Goal: Information Seeking & Learning: Learn about a topic

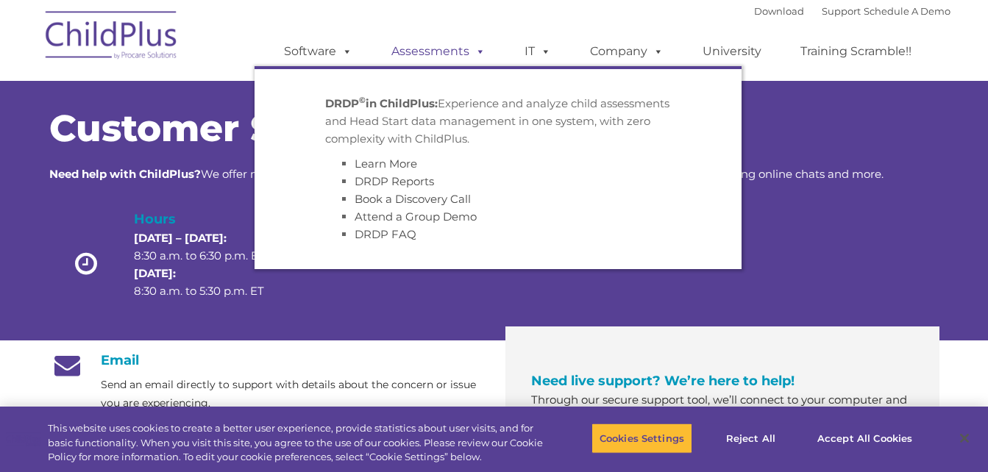
click at [470, 48] on span at bounding box center [477, 51] width 16 height 14
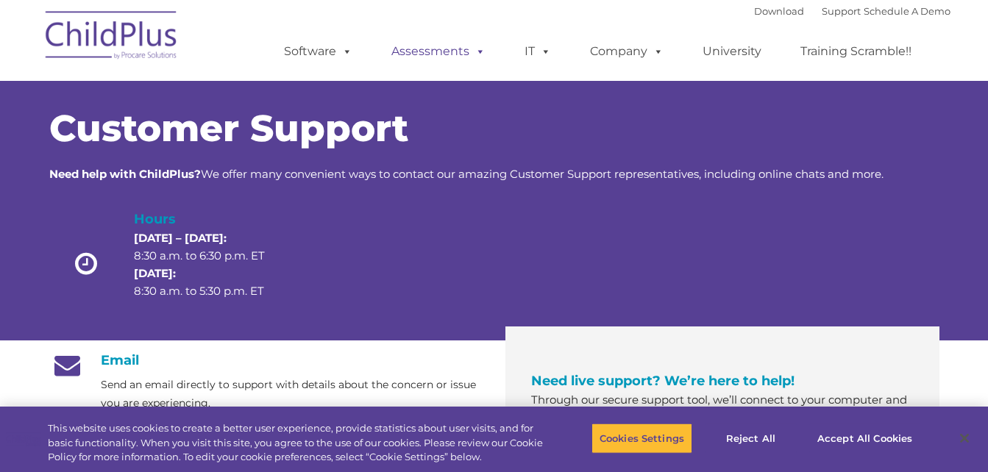
click at [478, 49] on span at bounding box center [477, 51] width 16 height 14
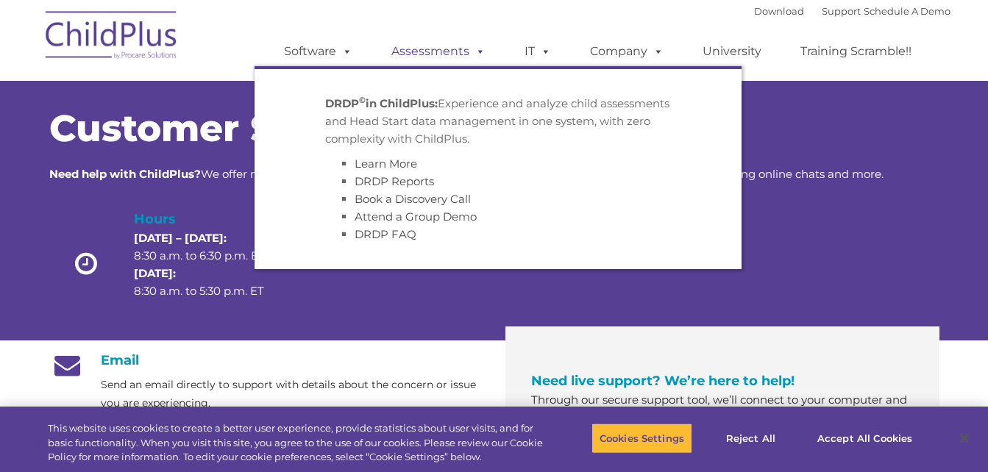
click at [475, 49] on span at bounding box center [477, 51] width 16 height 14
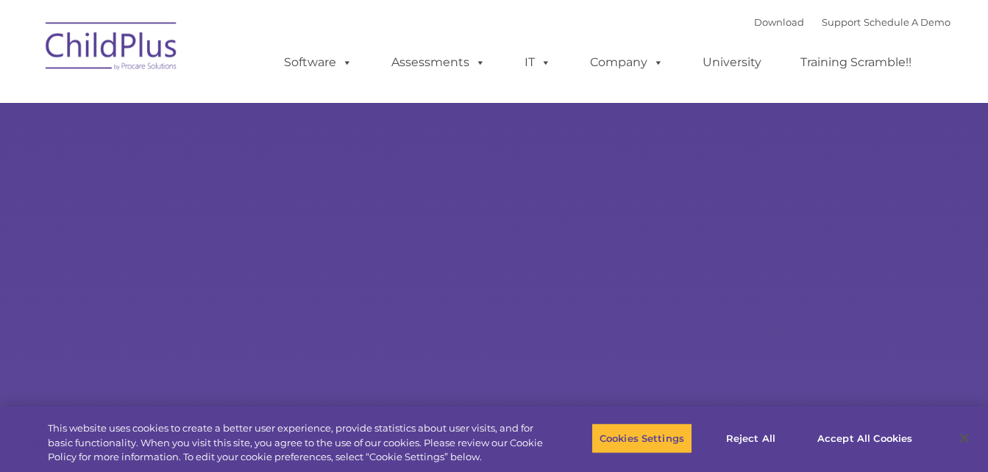
type input ""
select select "MEDIUM"
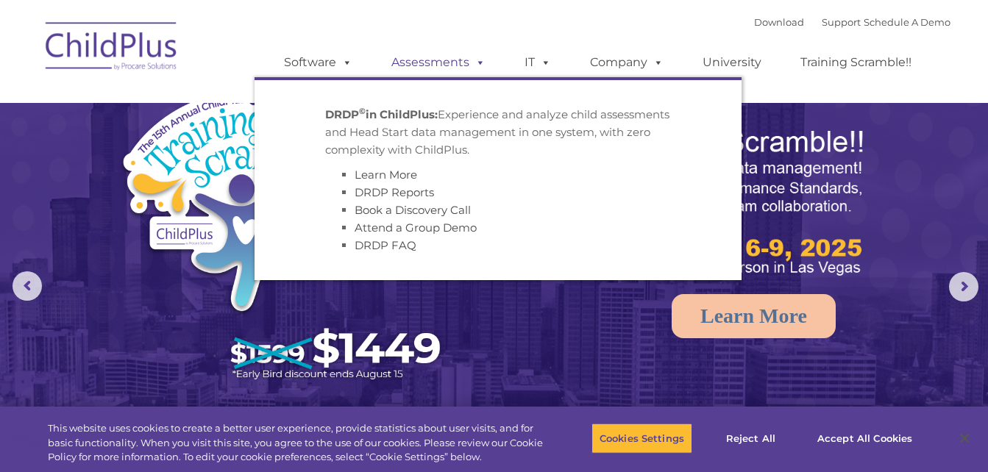
click at [479, 62] on span at bounding box center [477, 62] width 16 height 14
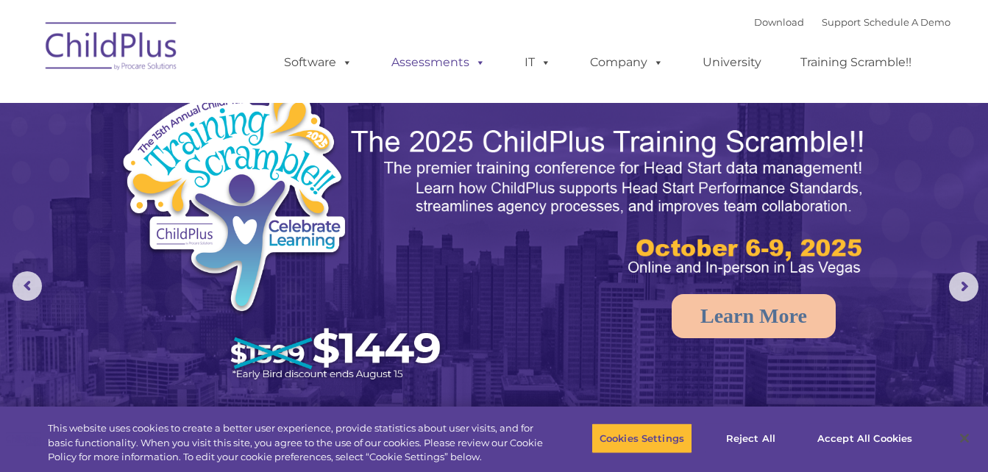
click at [477, 62] on span at bounding box center [477, 62] width 16 height 14
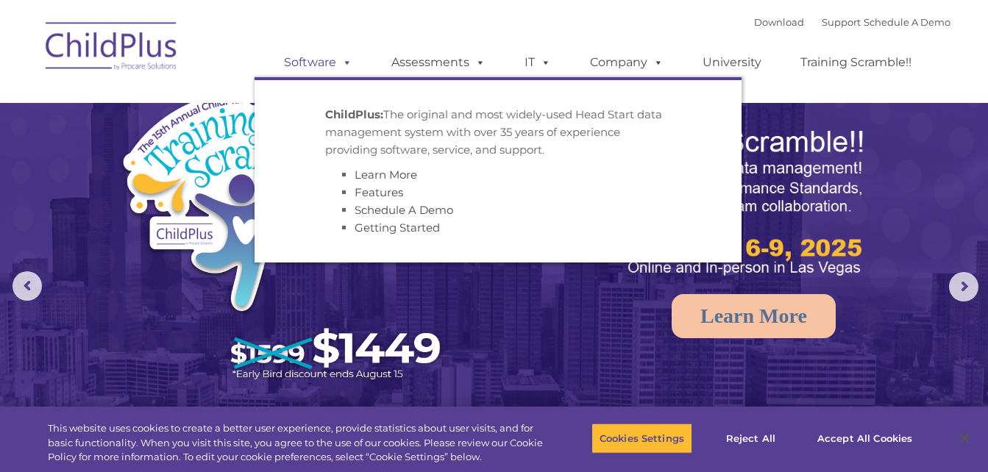
click at [348, 60] on span at bounding box center [344, 62] width 16 height 14
